Goal: Task Accomplishment & Management: Manage account settings

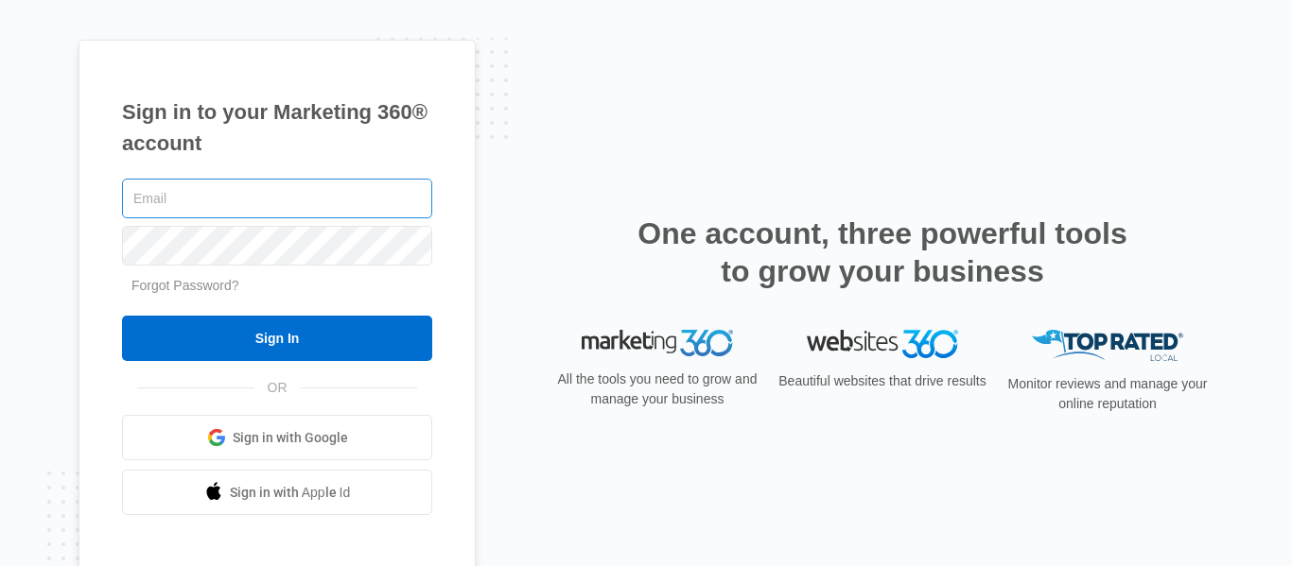
click at [310, 191] on input "text" at bounding box center [277, 199] width 310 height 40
click at [312, 196] on input "text" at bounding box center [277, 199] width 310 height 40
type input "[EMAIL_ADDRESS][DOMAIN_NAME]"
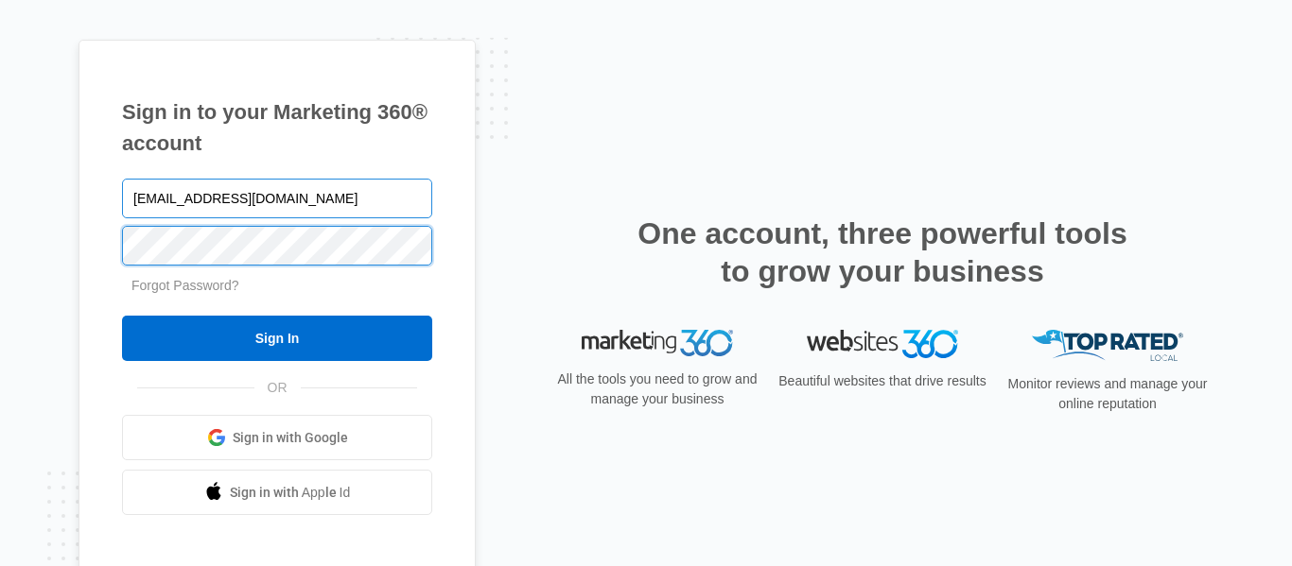
click at [122, 316] on input "Sign In" at bounding box center [277, 338] width 310 height 45
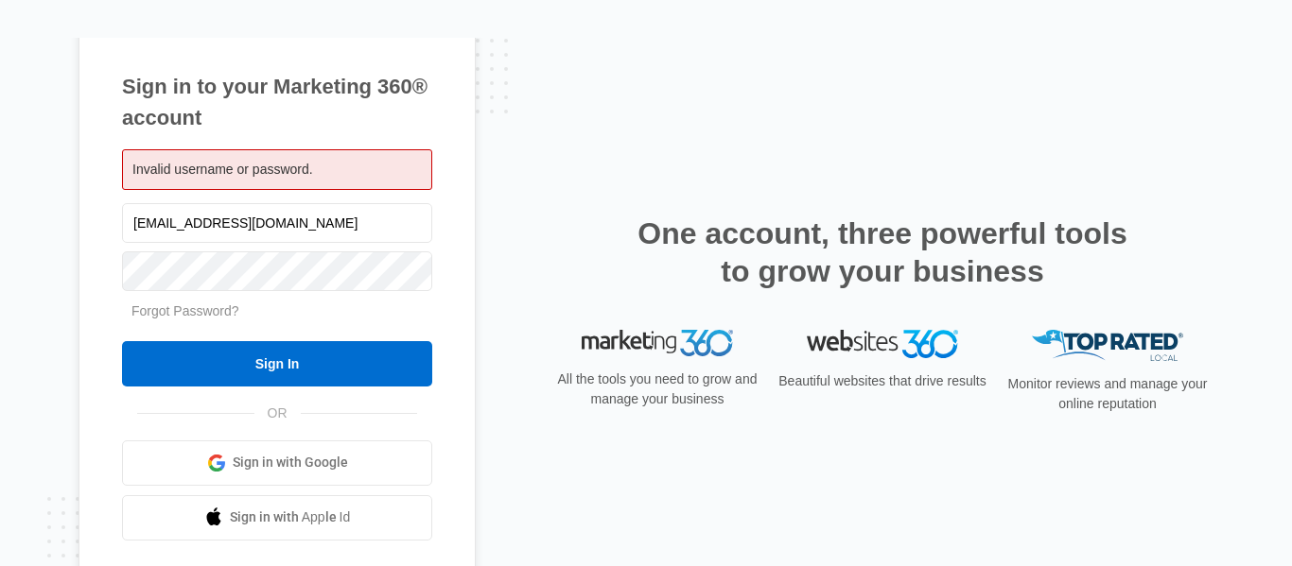
click at [297, 169] on span "Invalid username or password." at bounding box center [222, 169] width 181 height 15
